Goal: Task Accomplishment & Management: Manage account settings

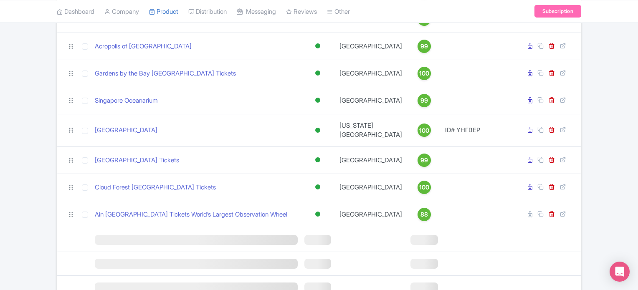
scroll to position [725, 0]
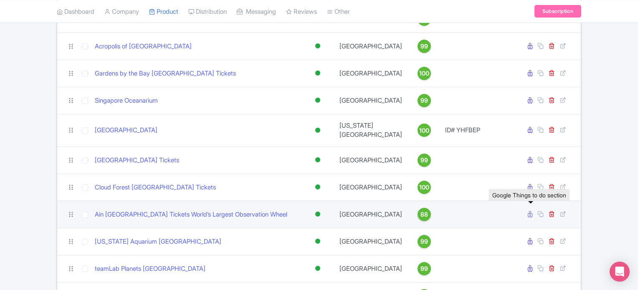
click at [531, 217] on icon at bounding box center [530, 214] width 5 height 6
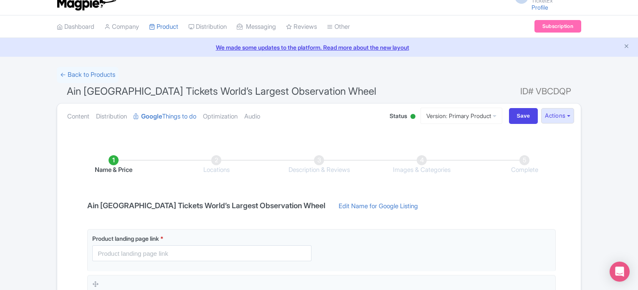
scroll to position [8, 0]
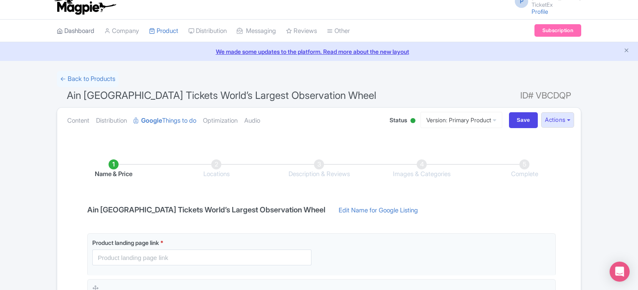
click at [88, 28] on link "Dashboard" at bounding box center [76, 31] width 38 height 23
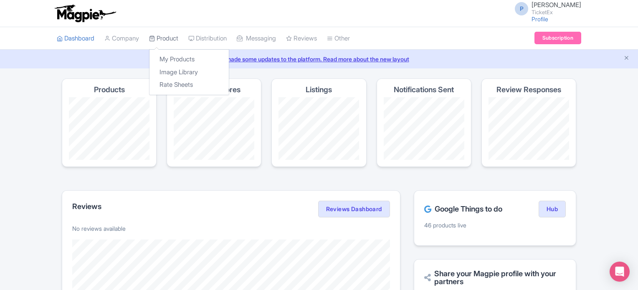
click at [165, 34] on link "Product" at bounding box center [163, 38] width 29 height 23
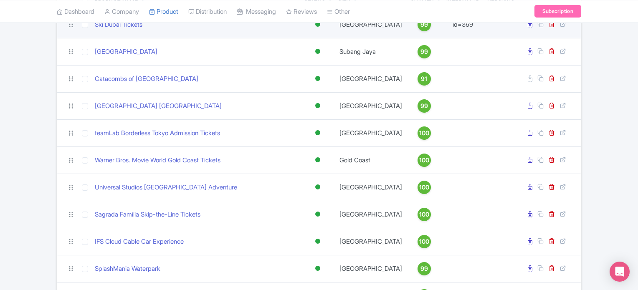
scroll to position [116, 0]
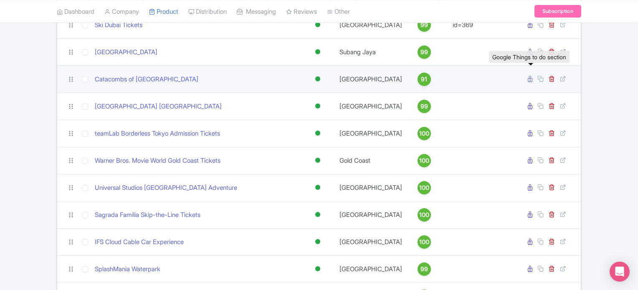
click at [531, 80] on icon at bounding box center [530, 79] width 5 height 6
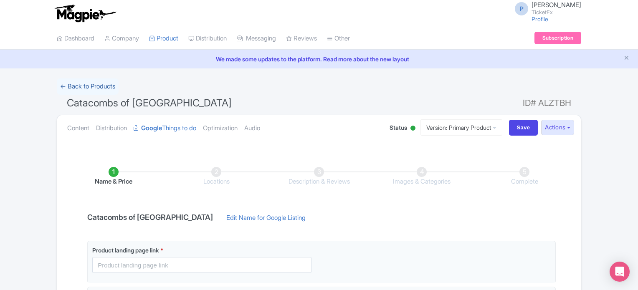
click at [91, 83] on link "← Back to Products" at bounding box center [88, 86] width 62 height 16
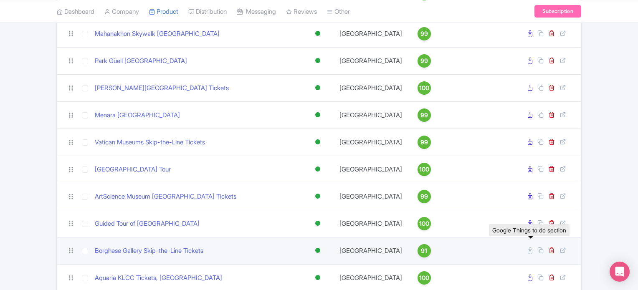
scroll to position [1174, 0]
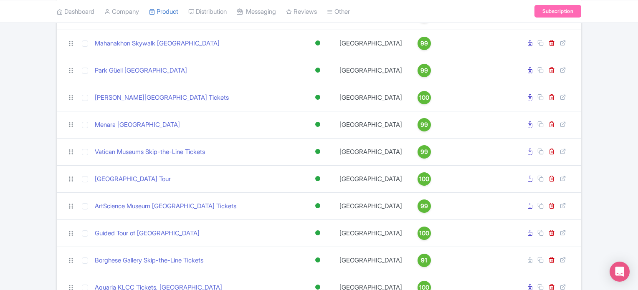
scroll to position [1167, 0]
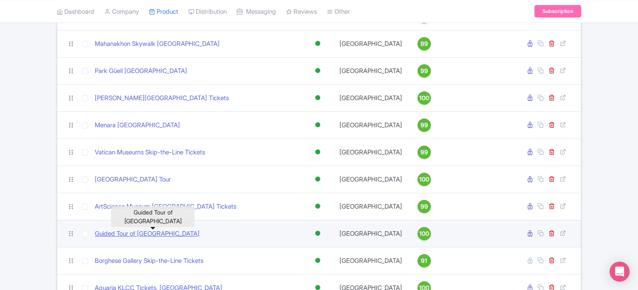
click at [177, 235] on link "Guided Tour of Basilica Cistern Istanbul" at bounding box center [147, 234] width 105 height 10
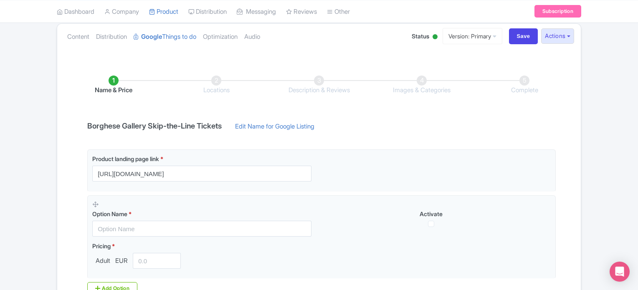
scroll to position [91, 0]
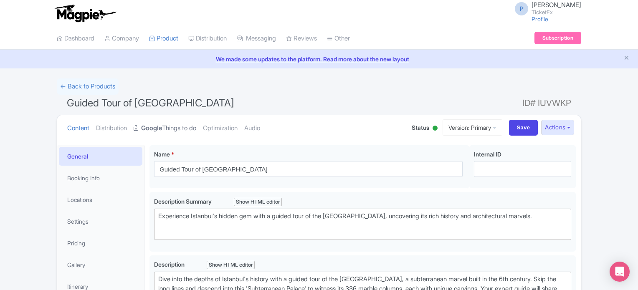
click at [139, 125] on icon at bounding box center [137, 128] width 6 height 6
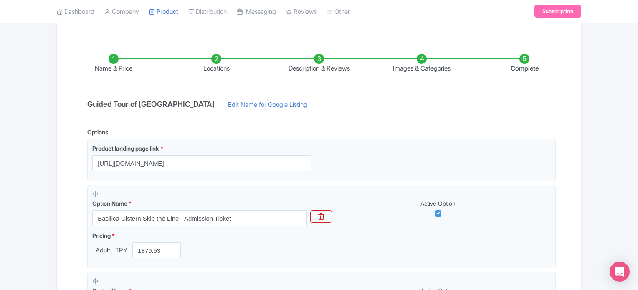
scroll to position [114, 0]
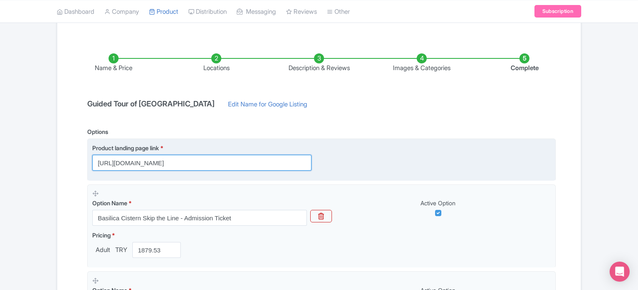
click at [211, 159] on input "https://www.ticketex.co/activity/72/basilica-cistern-tickets-guided-tour-istanb…" at bounding box center [201, 163] width 219 height 16
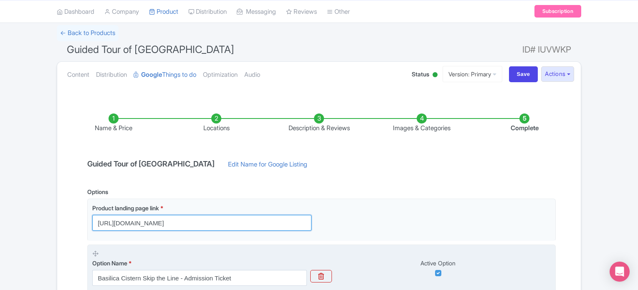
scroll to position [53, 0]
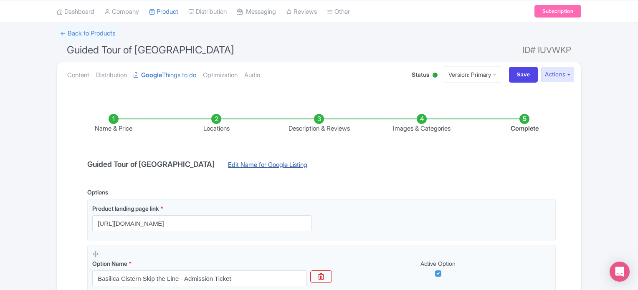
click at [260, 162] on link "Edit Name for Google Listing" at bounding box center [268, 166] width 96 height 13
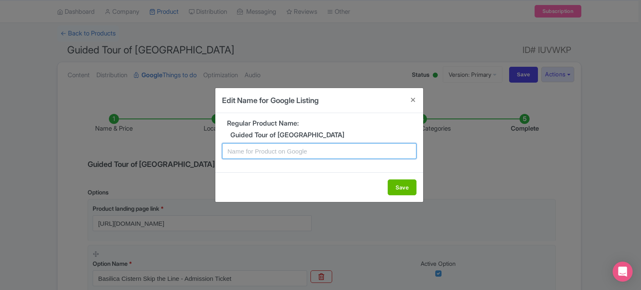
click at [272, 147] on input "text" at bounding box center [319, 151] width 195 height 16
type input "b"
type input "A"
type input "Basilica Cistern Admission Tickets"
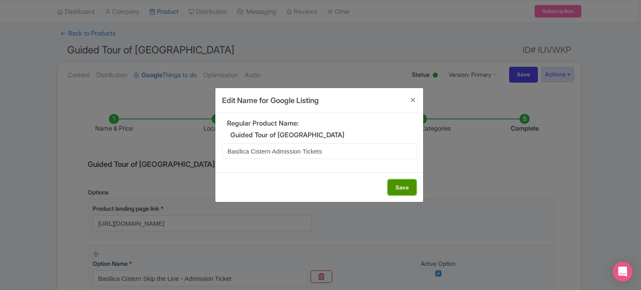
click at [399, 182] on button "Save" at bounding box center [402, 187] width 29 height 16
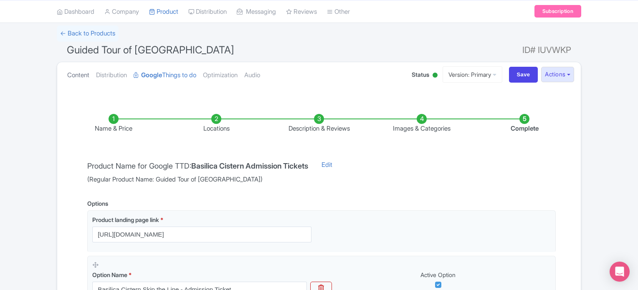
click at [78, 76] on link "Content" at bounding box center [78, 75] width 22 height 26
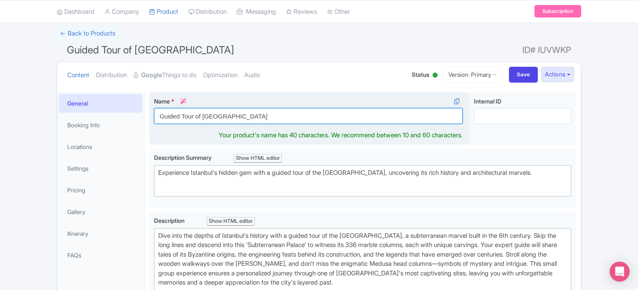
click at [283, 118] on input "Guided Tour of Basilica Cistern Istanbul" at bounding box center [308, 116] width 308 height 16
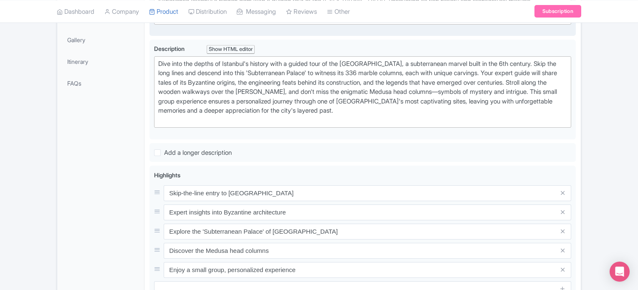
scroll to position [420, 0]
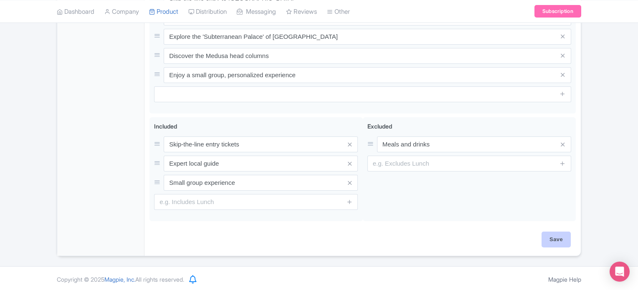
type input "Basilica Cistern Admission Tickets"
click at [548, 235] on input "Save" at bounding box center [555, 240] width 29 height 16
type input "Saving..."
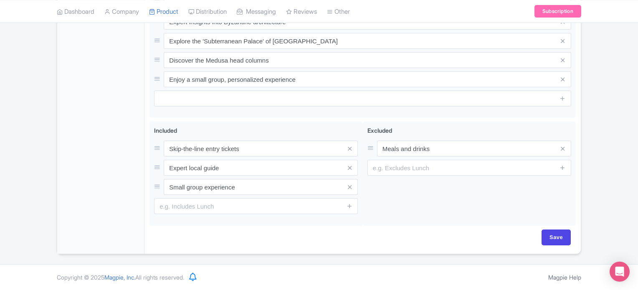
scroll to position [413, 0]
